Goal: Task Accomplishment & Management: Manage account settings

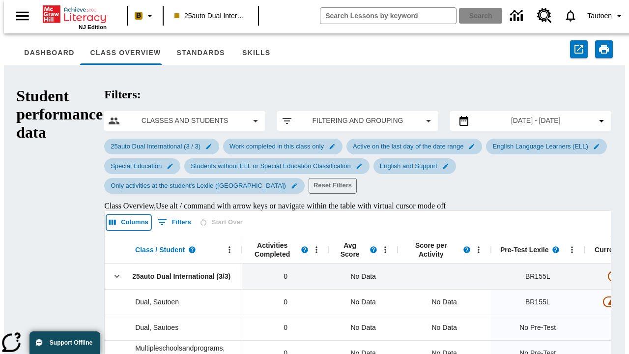
click at [109, 220] on icon "Select columns" at bounding box center [112, 222] width 7 height 5
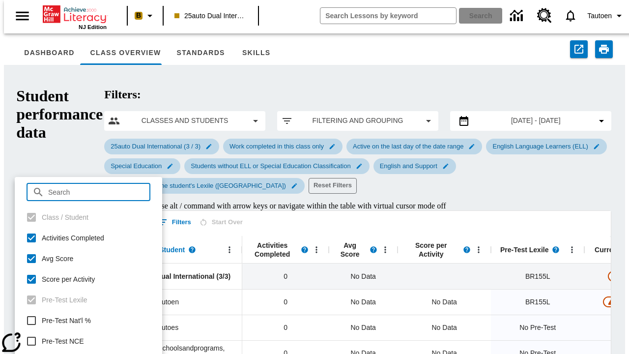
checkbox input "true"
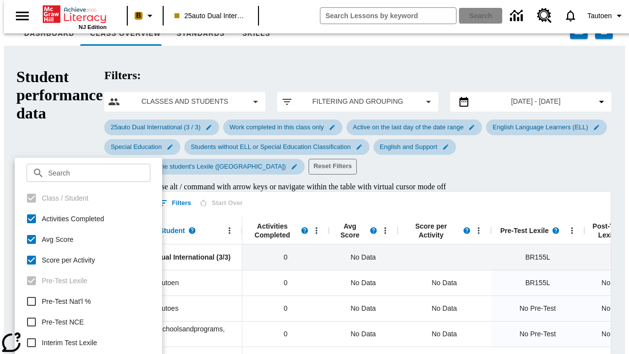
scroll to position [20, 0]
